Goal: Task Accomplishment & Management: Manage account settings

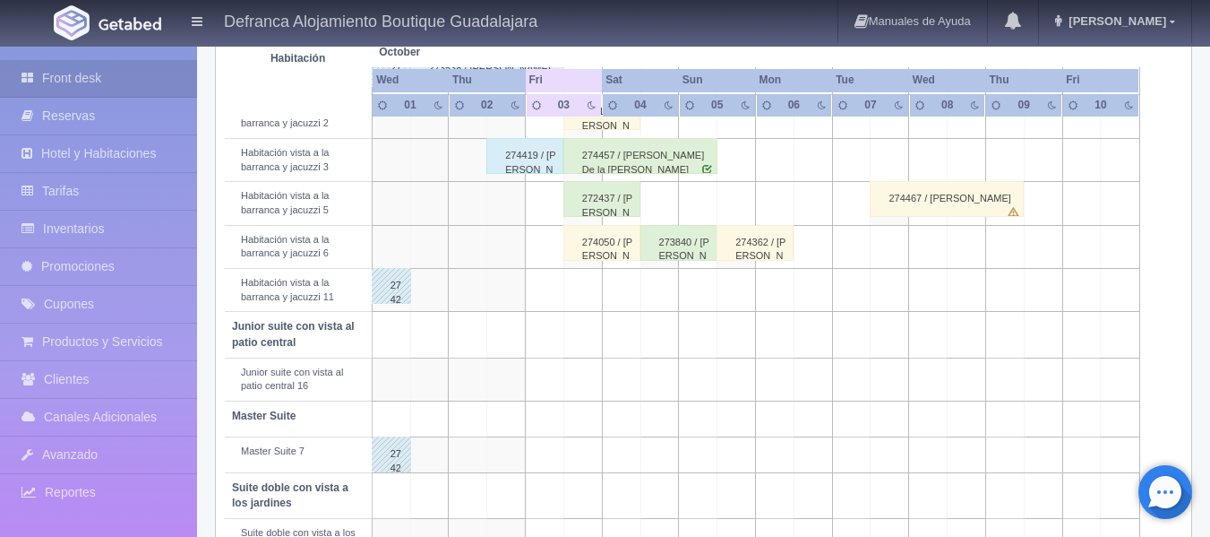
scroll to position [640, 0]
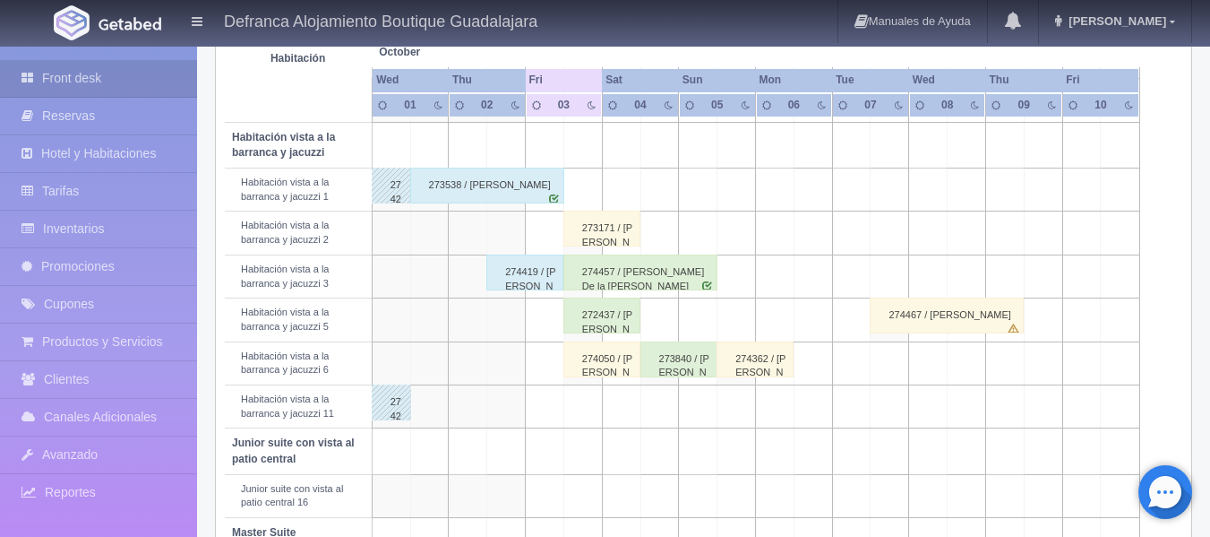
click at [524, 282] on div "274419 / [PERSON_NAME]" at bounding box center [524, 272] width 77 height 36
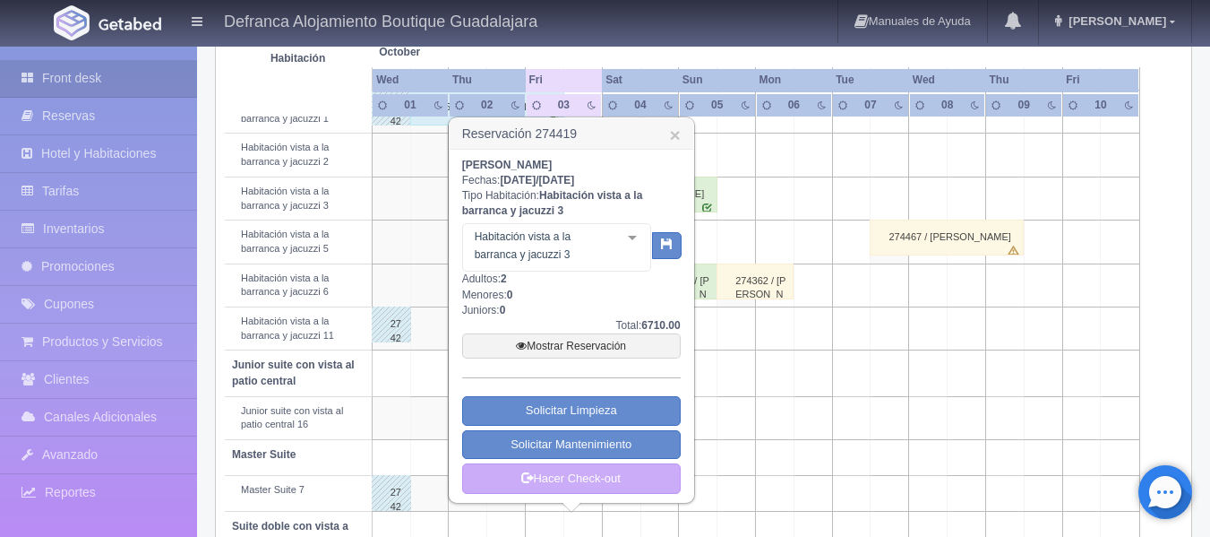
scroll to position [819, 0]
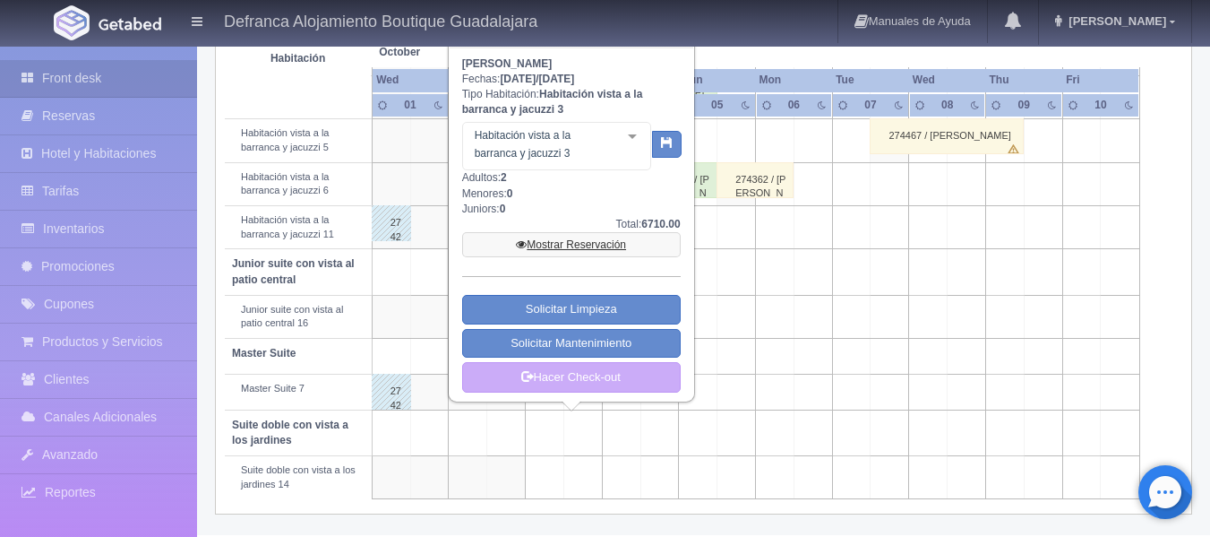
click at [566, 239] on link "Mostrar Reservación" at bounding box center [571, 244] width 219 height 25
click at [566, 244] on link "Mostrar Reservación" at bounding box center [571, 244] width 219 height 25
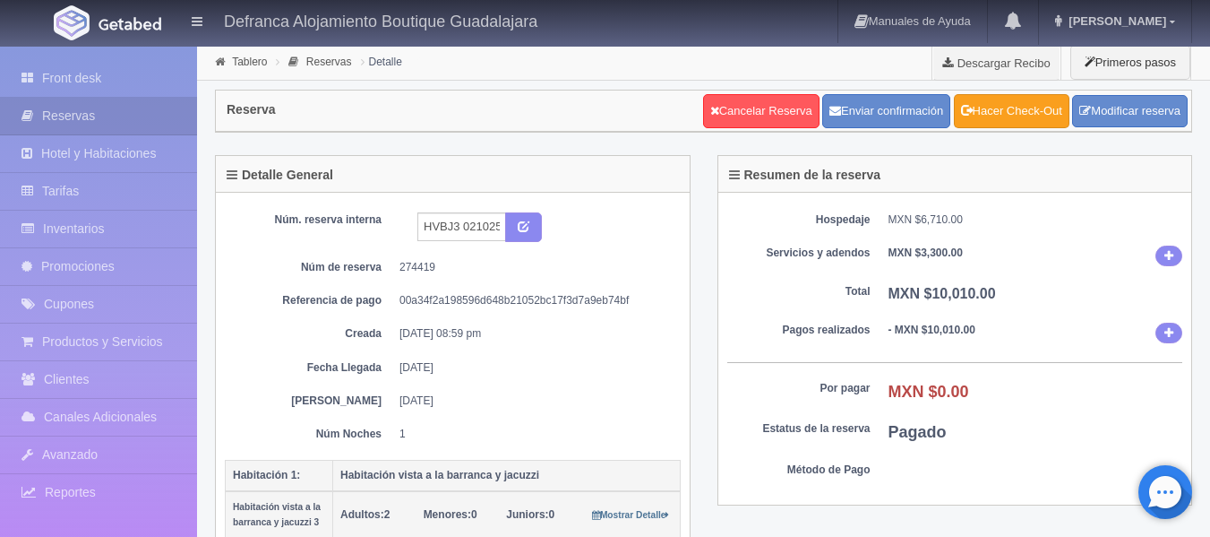
click at [1041, 119] on link "Hacer Check-Out" at bounding box center [1012, 111] width 116 height 34
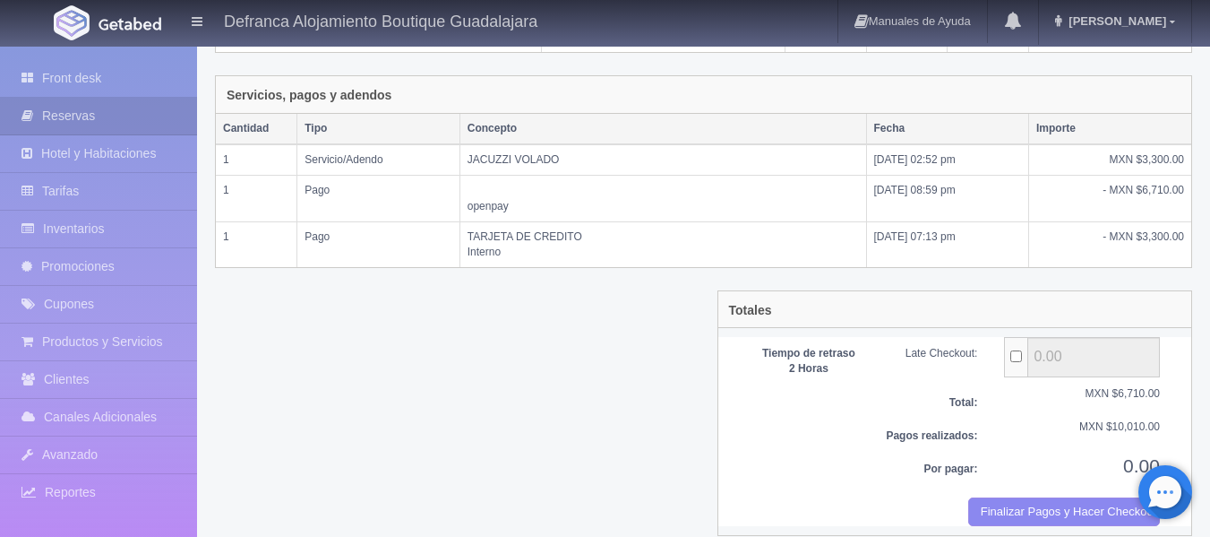
scroll to position [418, 0]
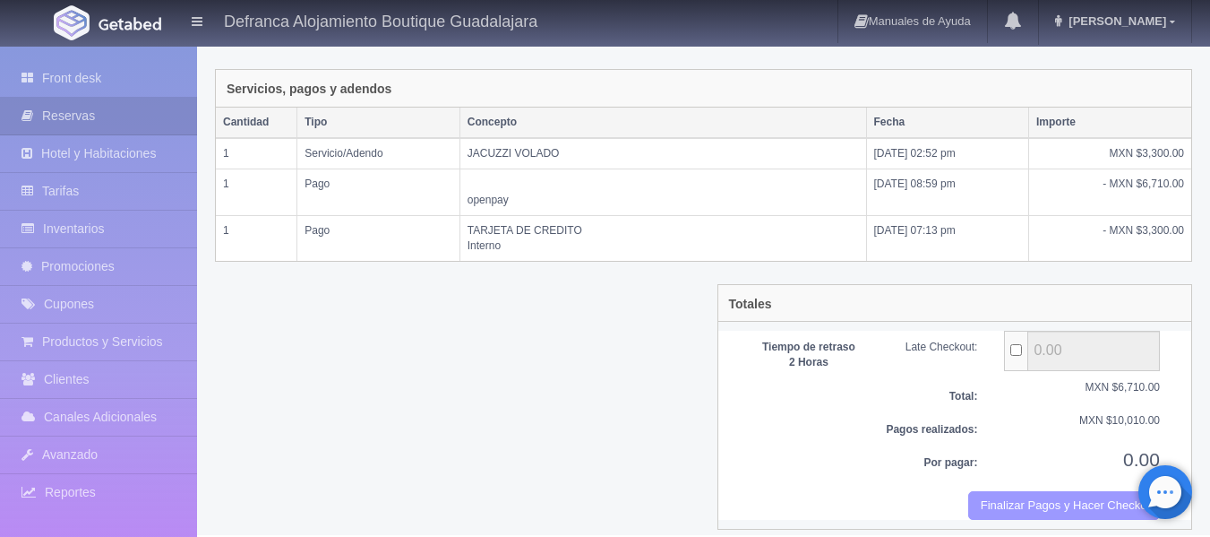
drag, startPoint x: 1000, startPoint y: 488, endPoint x: 681, endPoint y: 70, distance: 526.0
click at [1002, 491] on button "Finalizar Pagos y Hacer Checkout" at bounding box center [1064, 506] width 192 height 30
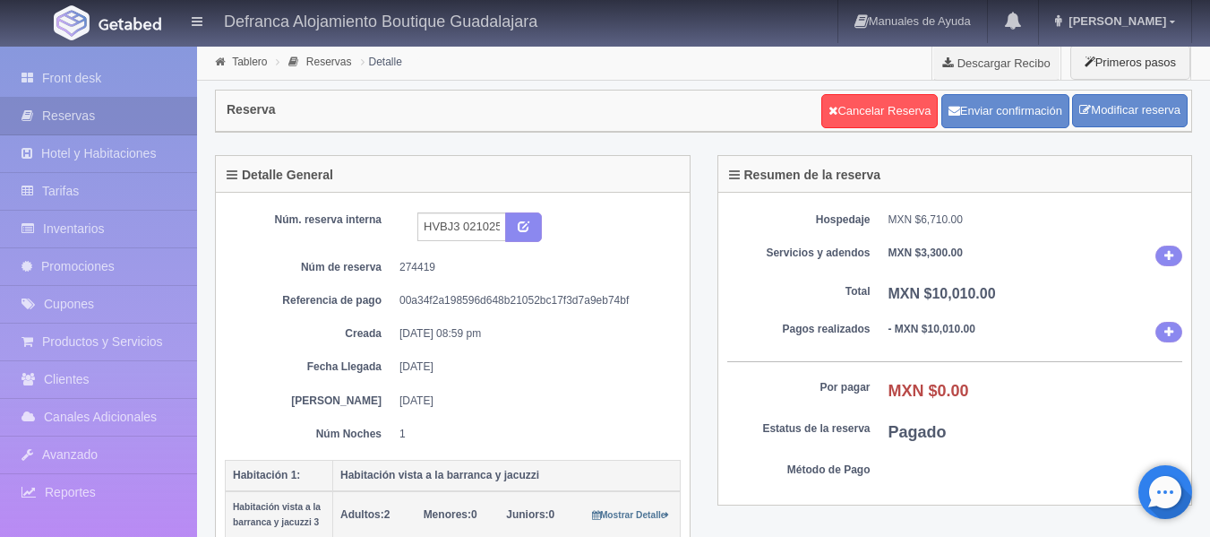
click at [68, 75] on link "Front desk" at bounding box center [98, 78] width 197 height 37
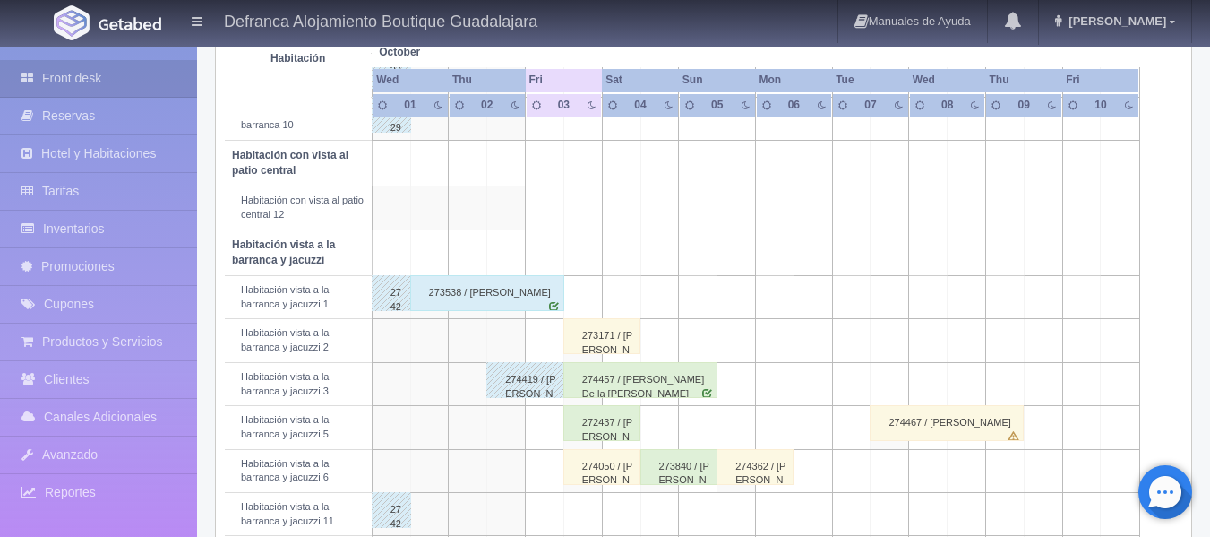
scroll to position [537, 0]
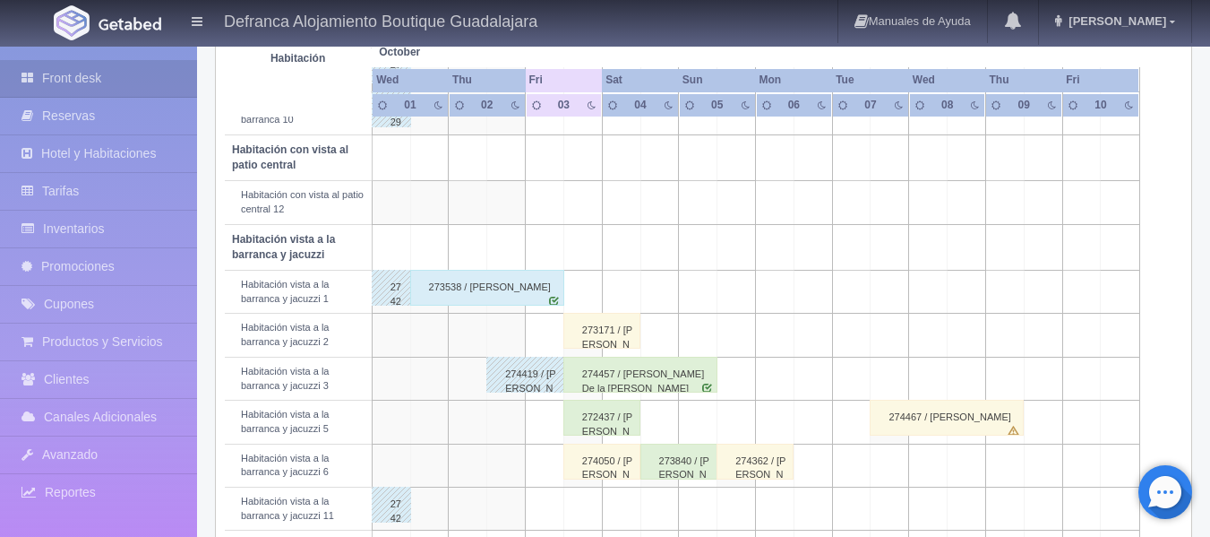
click at [501, 296] on div "273538 / [PERSON_NAME]" at bounding box center [487, 288] width 154 height 36
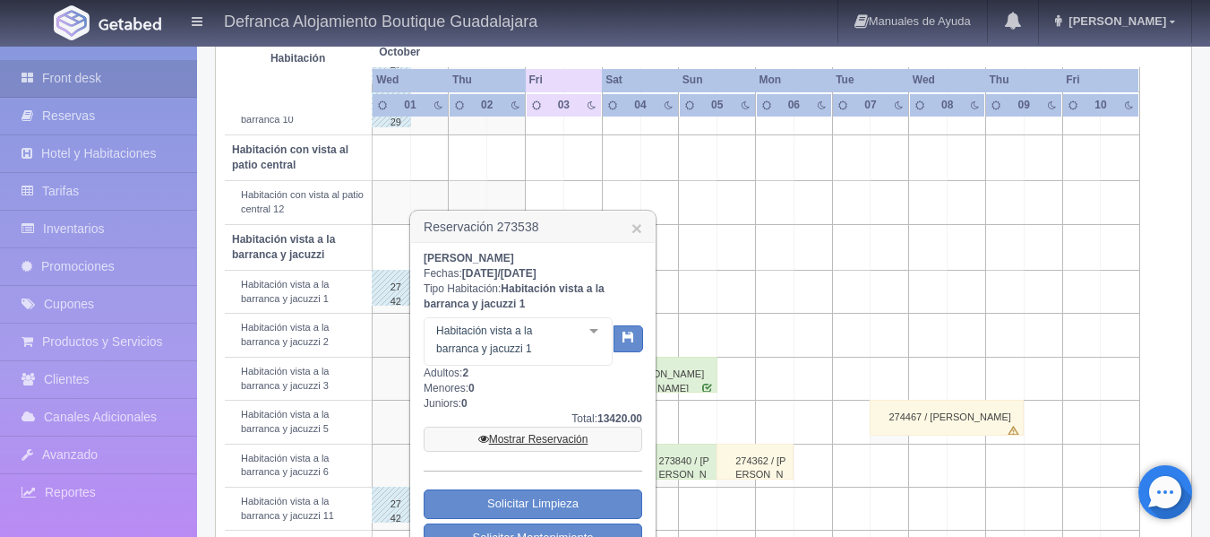
click at [519, 438] on link "Mostrar Reservación" at bounding box center [533, 438] width 219 height 25
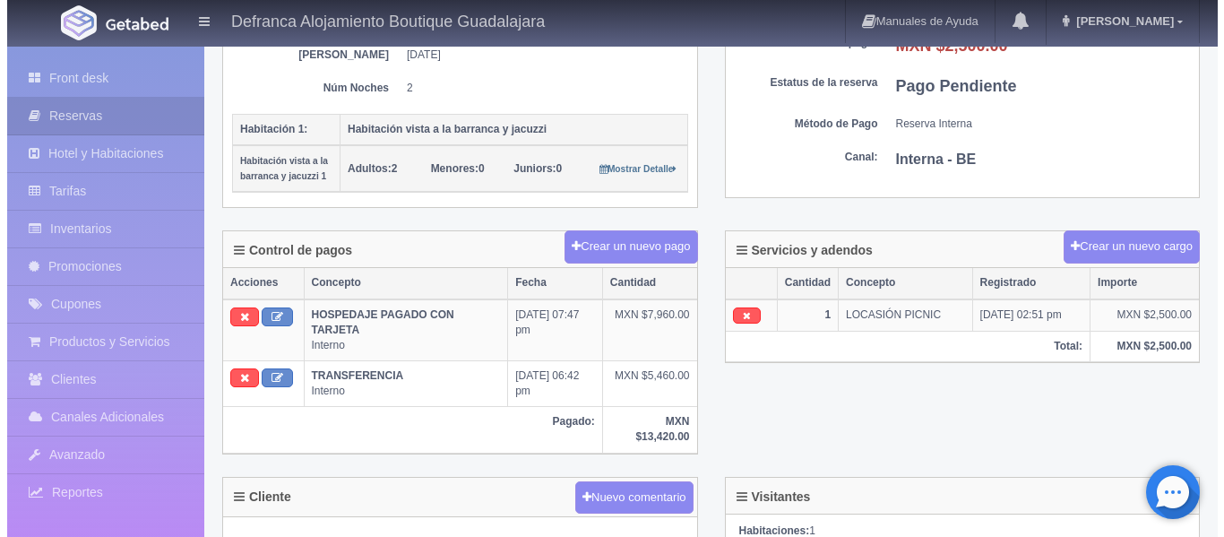
scroll to position [358, 0]
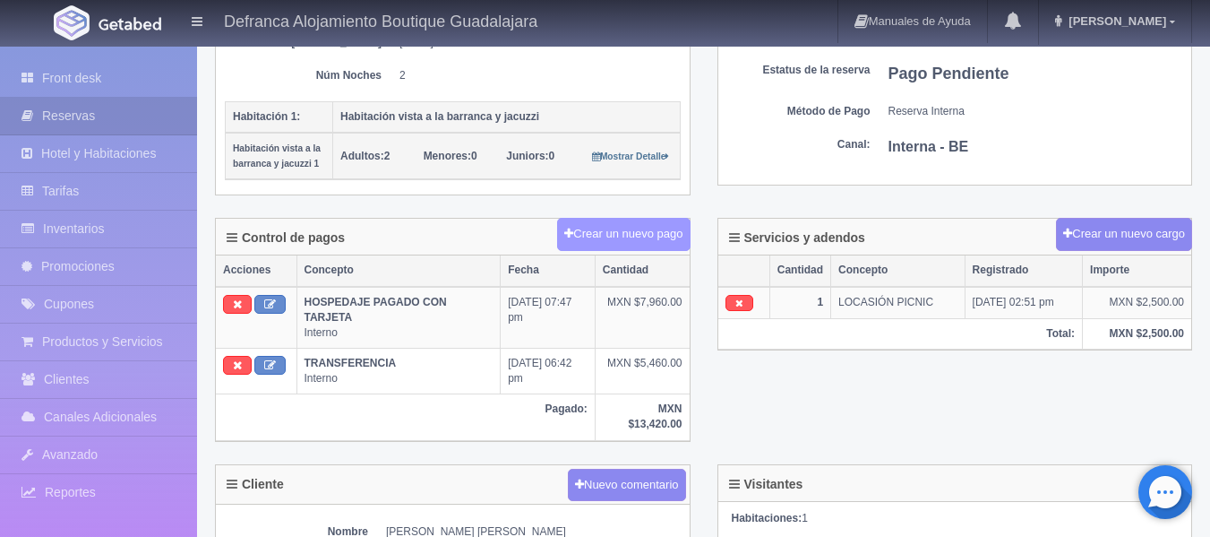
click at [606, 234] on button "Crear un nuevo pago" at bounding box center [623, 234] width 133 height 33
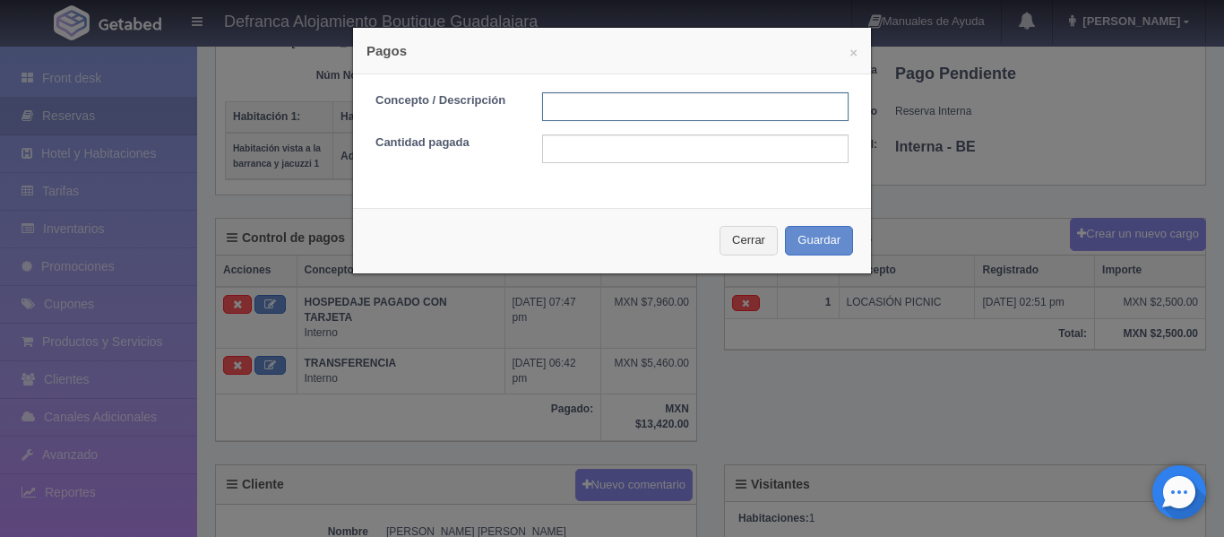
click at [632, 112] on input "text" at bounding box center [695, 106] width 306 height 29
type input "TRANSFERENCIA"
click at [658, 151] on input "text" at bounding box center [695, 148] width 306 height 29
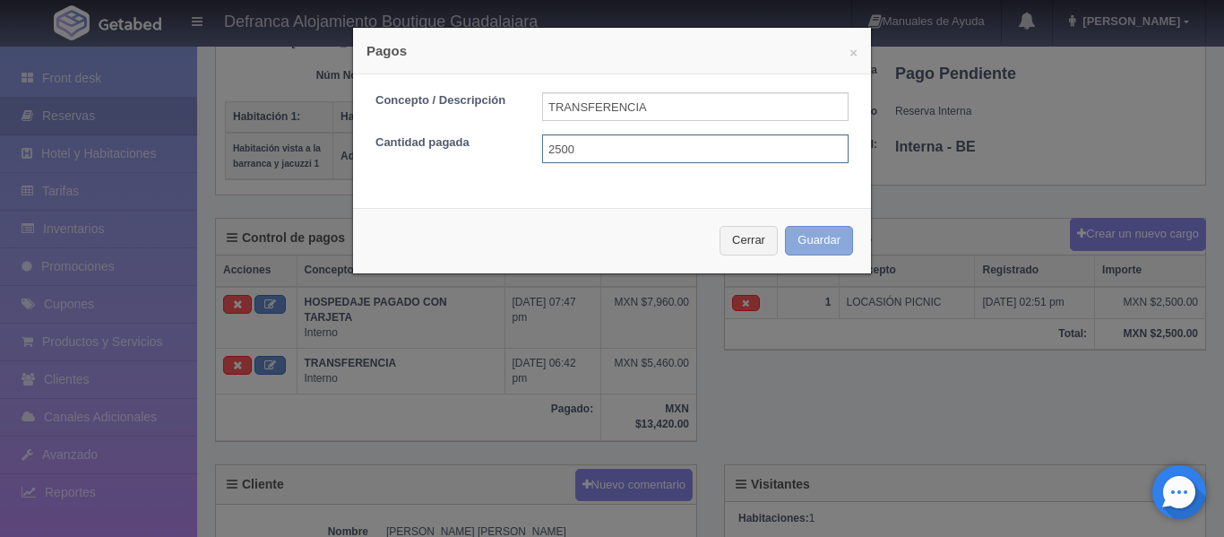
type input "2500"
click at [820, 235] on button "Guardar" at bounding box center [819, 241] width 68 height 30
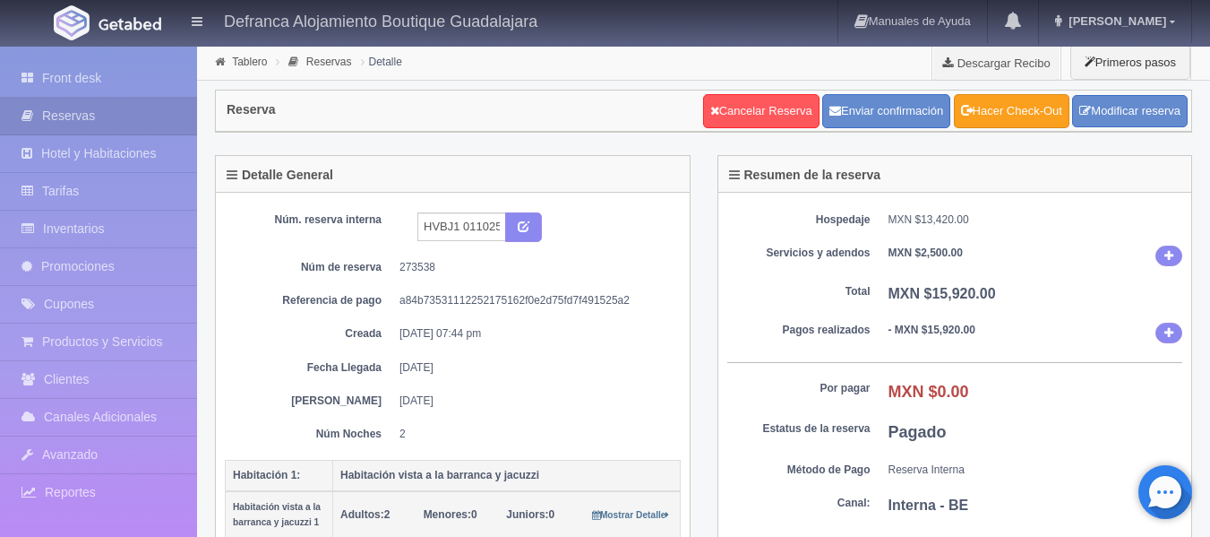
click at [1032, 107] on link "Hacer Check-Out" at bounding box center [1012, 111] width 116 height 34
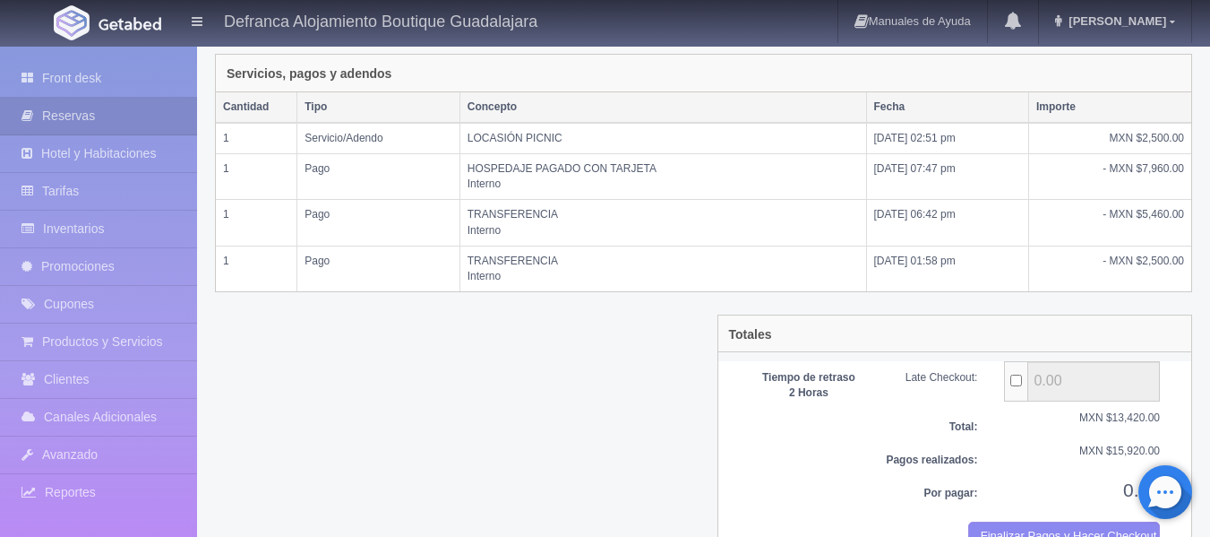
scroll to position [449, 0]
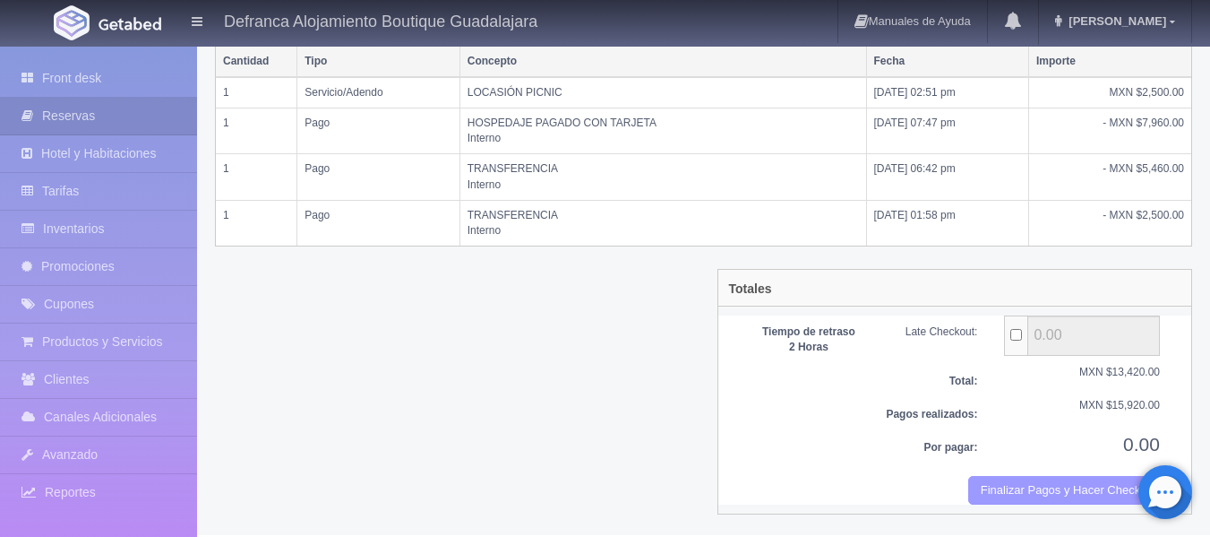
click at [995, 487] on button "Finalizar Pagos y Hacer Checkout" at bounding box center [1064, 491] width 192 height 30
